Goal: Go to known website: Go to known website

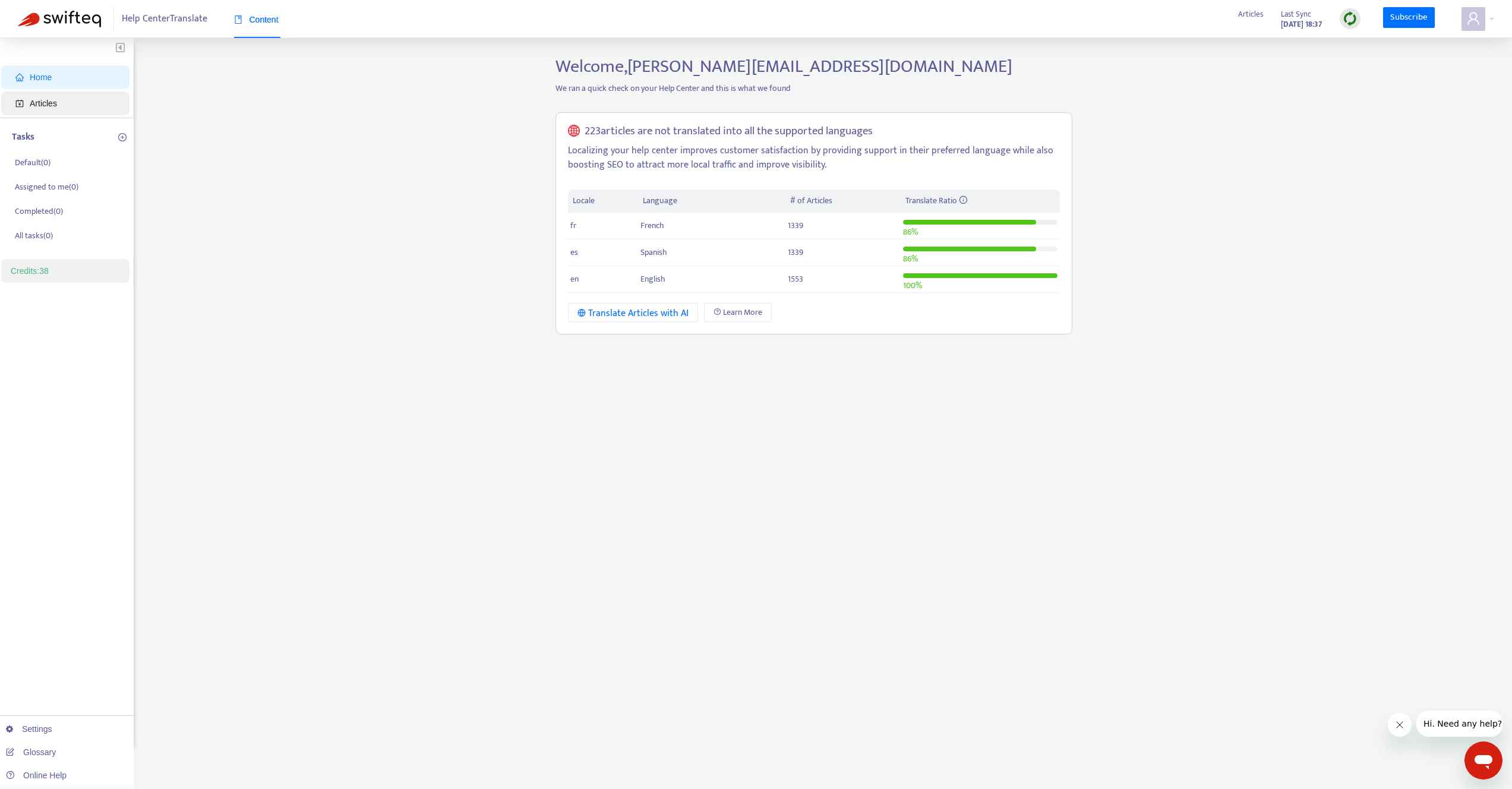
click at [85, 101] on span "Articles" at bounding box center [68, 103] width 104 height 24
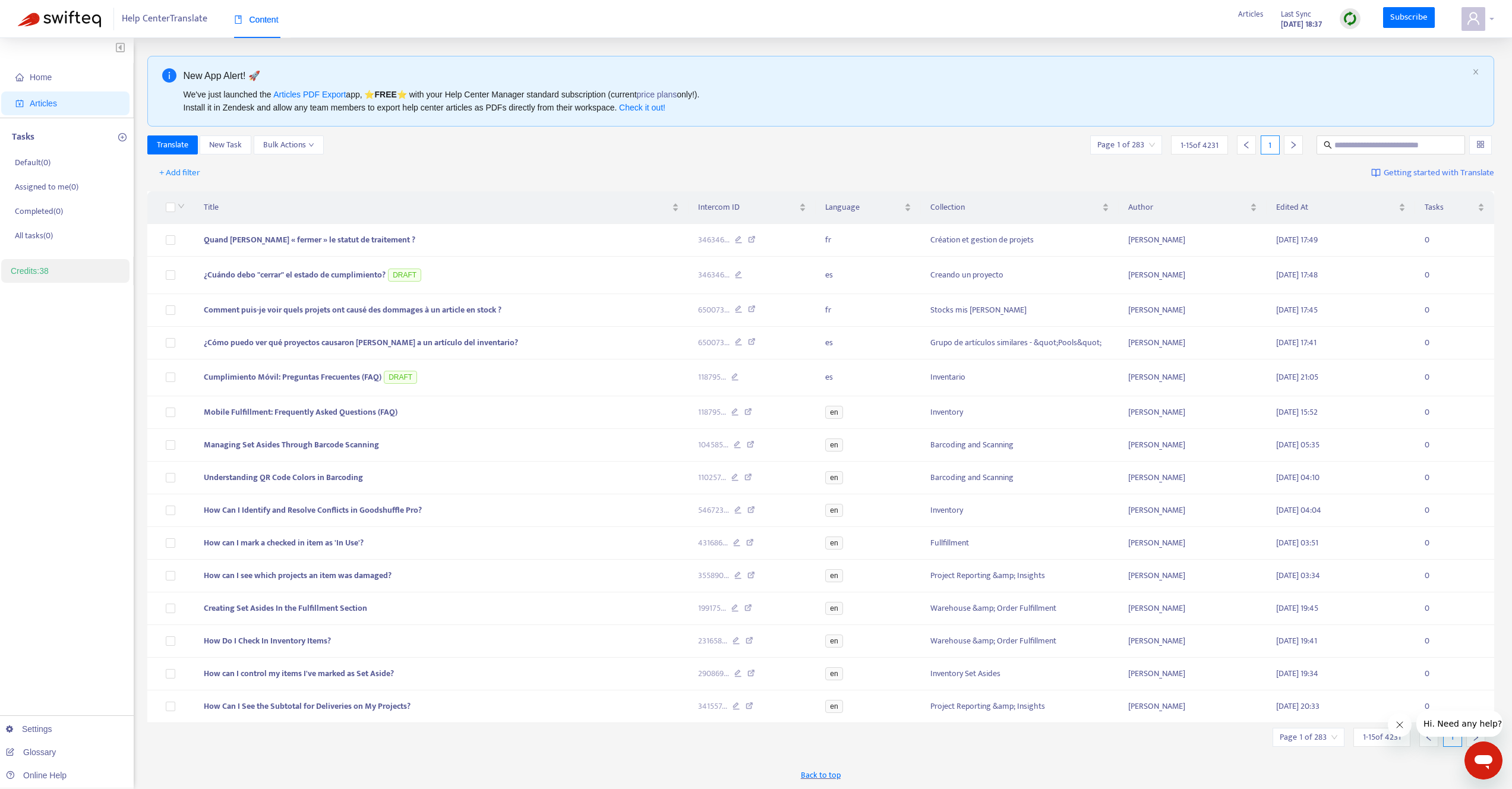
click at [1470, 23] on icon "user" at bounding box center [1473, 18] width 15 height 15
